Goal: Communication & Community: Answer question/provide support

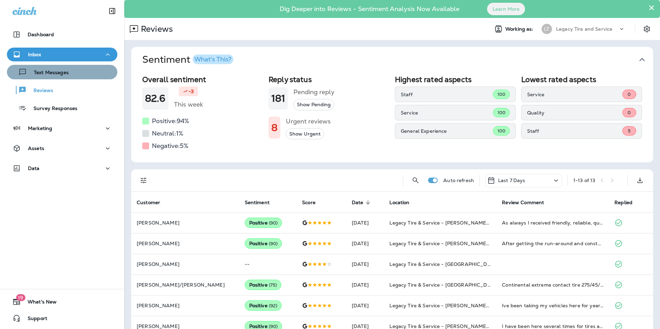
click at [75, 75] on div "Text Messages" at bounding box center [62, 72] width 105 height 10
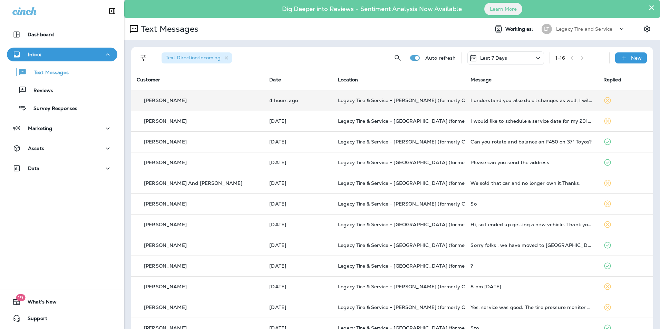
click at [541, 102] on div "I understand you also do oil changes as well, I will call next week to make an …" at bounding box center [532, 101] width 122 height 6
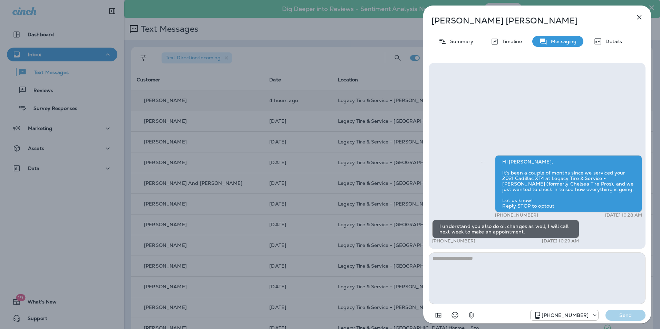
click at [510, 260] on textarea at bounding box center [537, 279] width 217 height 52
type textarea "**********"
click at [621, 316] on p "Send" at bounding box center [625, 315] width 29 height 6
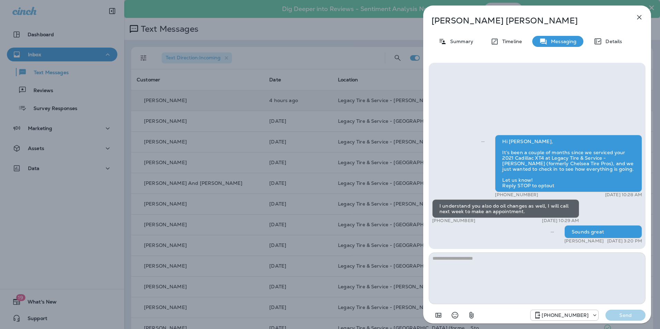
click at [642, 15] on icon "button" at bounding box center [639, 17] width 8 height 8
